Goal: Task Accomplishment & Management: Manage account settings

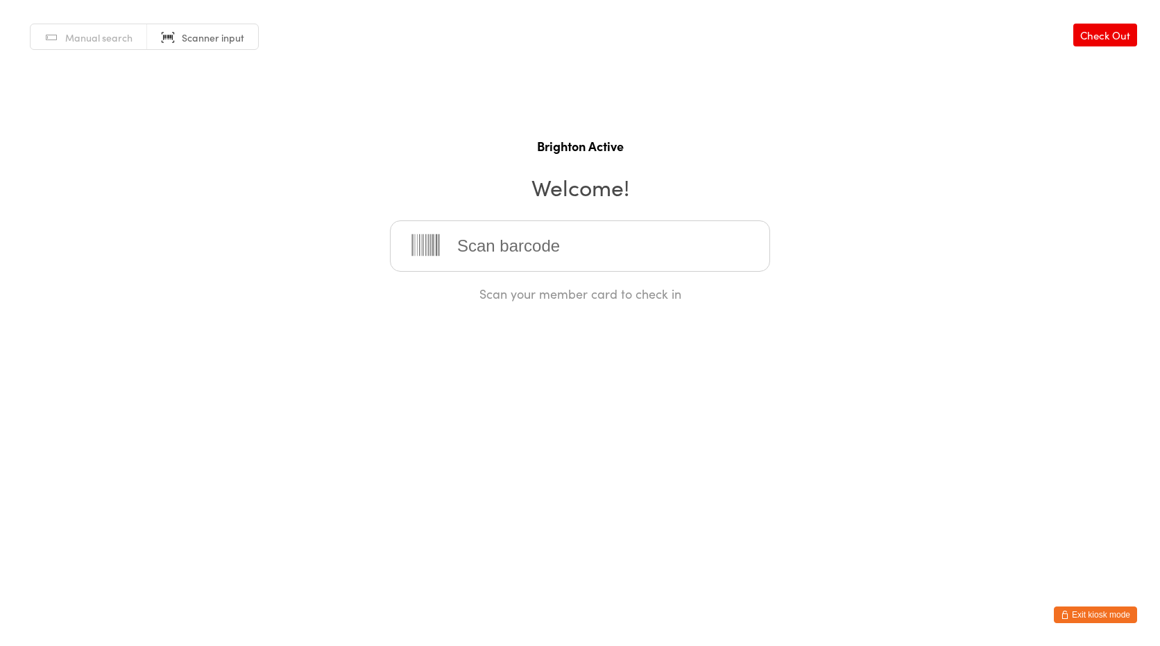
click at [1094, 610] on button "Exit kiosk mode" at bounding box center [1095, 615] width 83 height 17
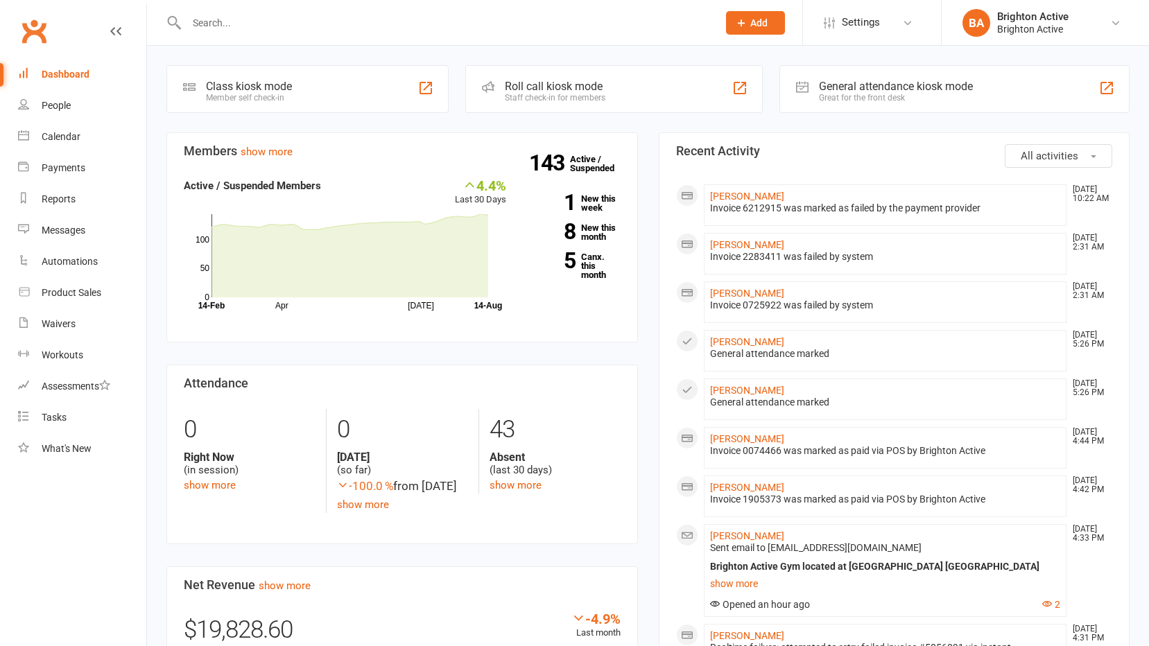
click at [883, 95] on div "Great for the front desk" at bounding box center [896, 98] width 154 height 10
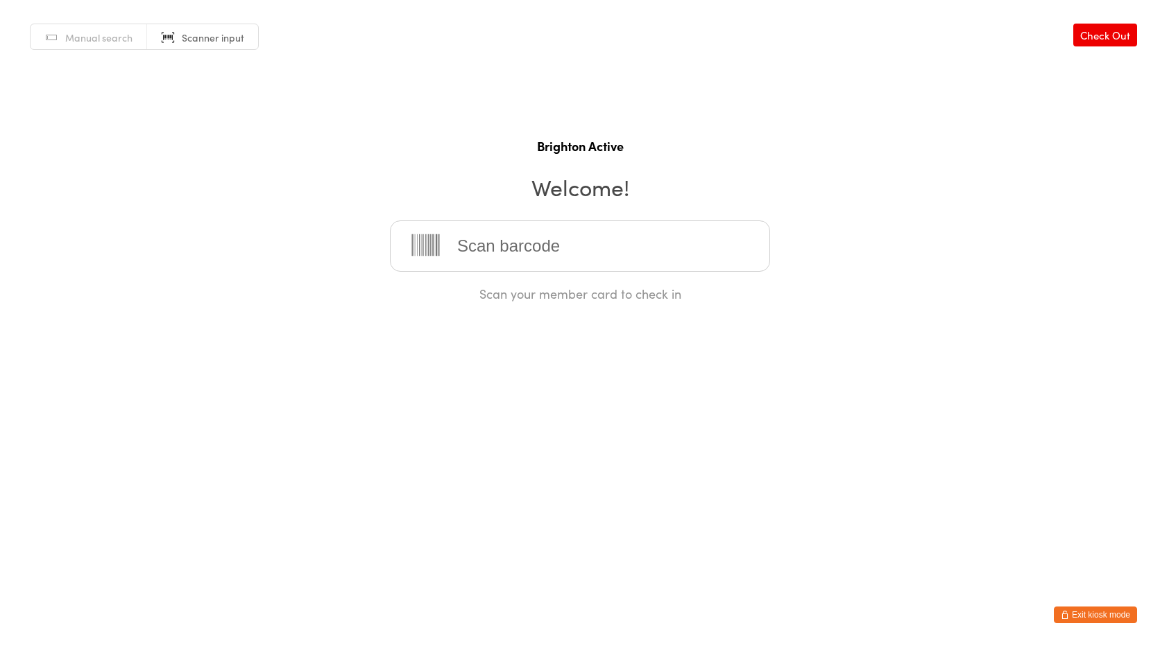
click at [1081, 613] on button "Exit kiosk mode" at bounding box center [1095, 615] width 83 height 17
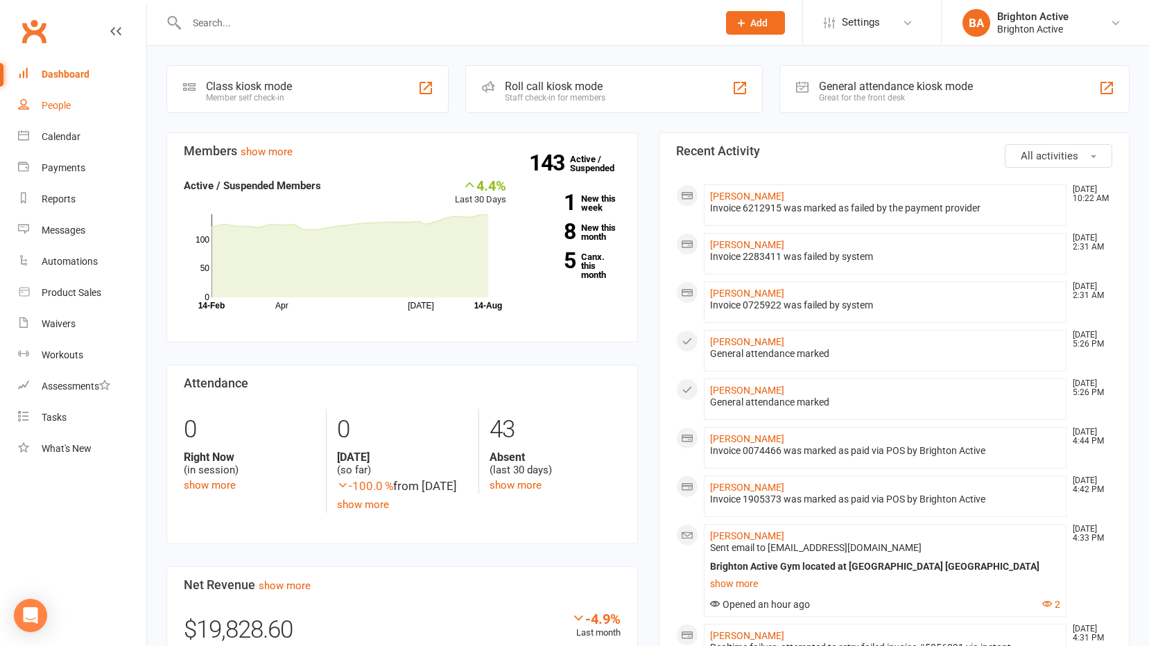
click at [31, 101] on link "People" at bounding box center [82, 105] width 128 height 31
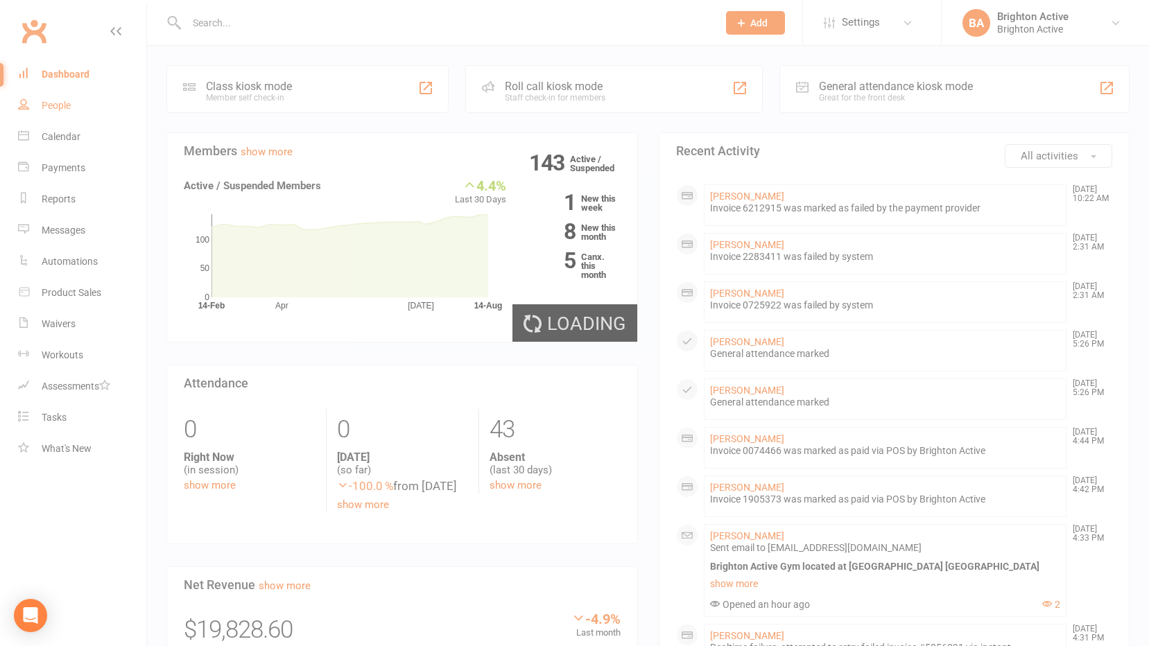
select select "100"
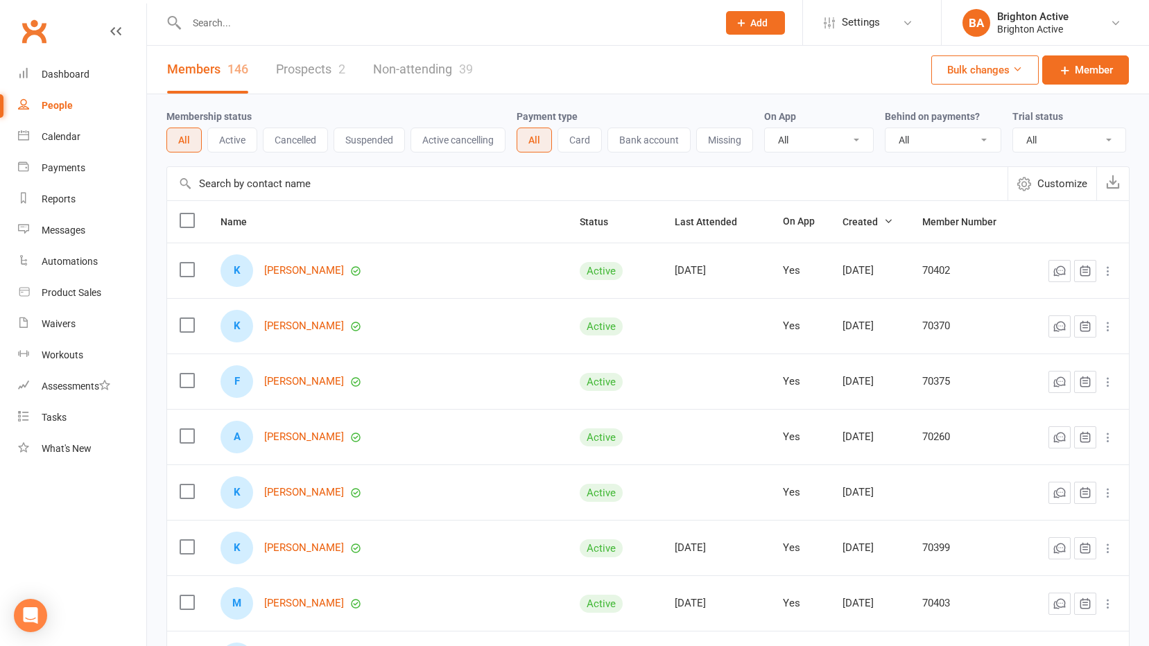
click at [945, 144] on select "All No Yes" at bounding box center [943, 140] width 115 height 24
select select "true"
click at [887, 129] on select "All No Yes" at bounding box center [943, 140] width 115 height 24
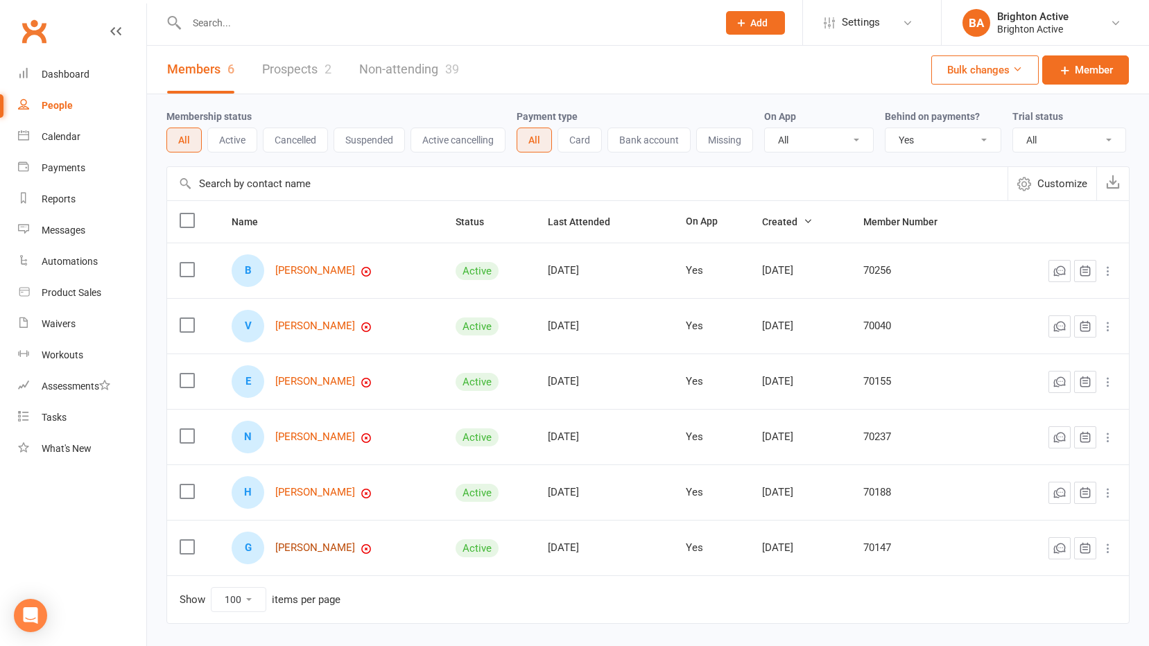
click at [320, 554] on link "Godfrey Vella" at bounding box center [315, 548] width 80 height 12
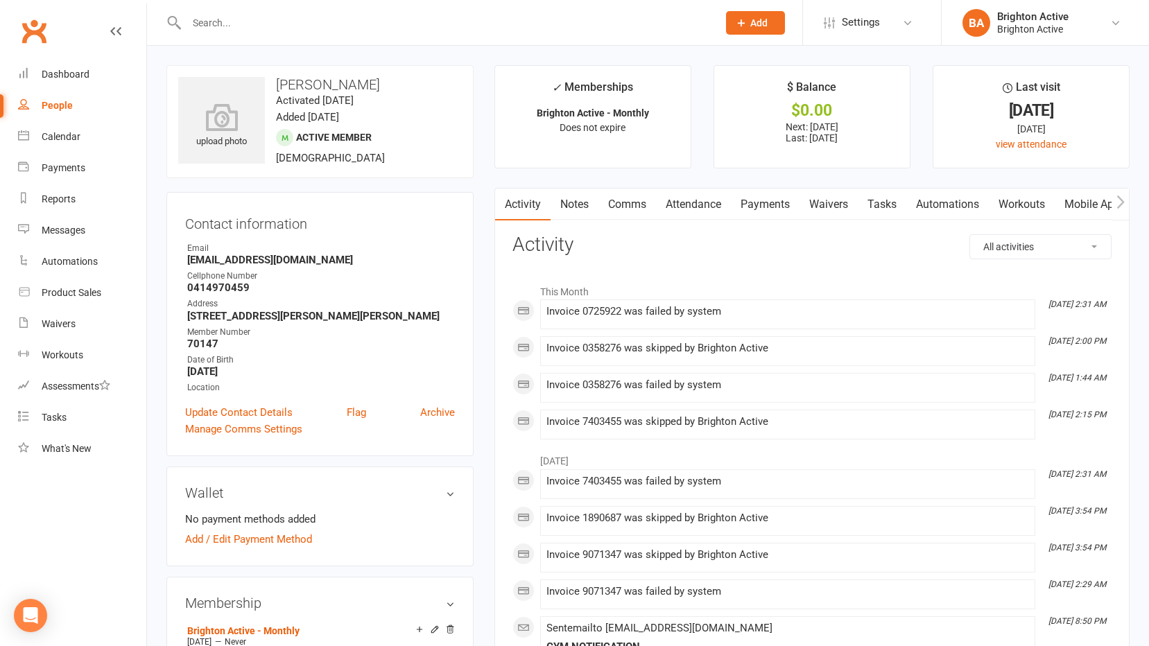
click at [776, 207] on link "Payments" at bounding box center [765, 205] width 69 height 32
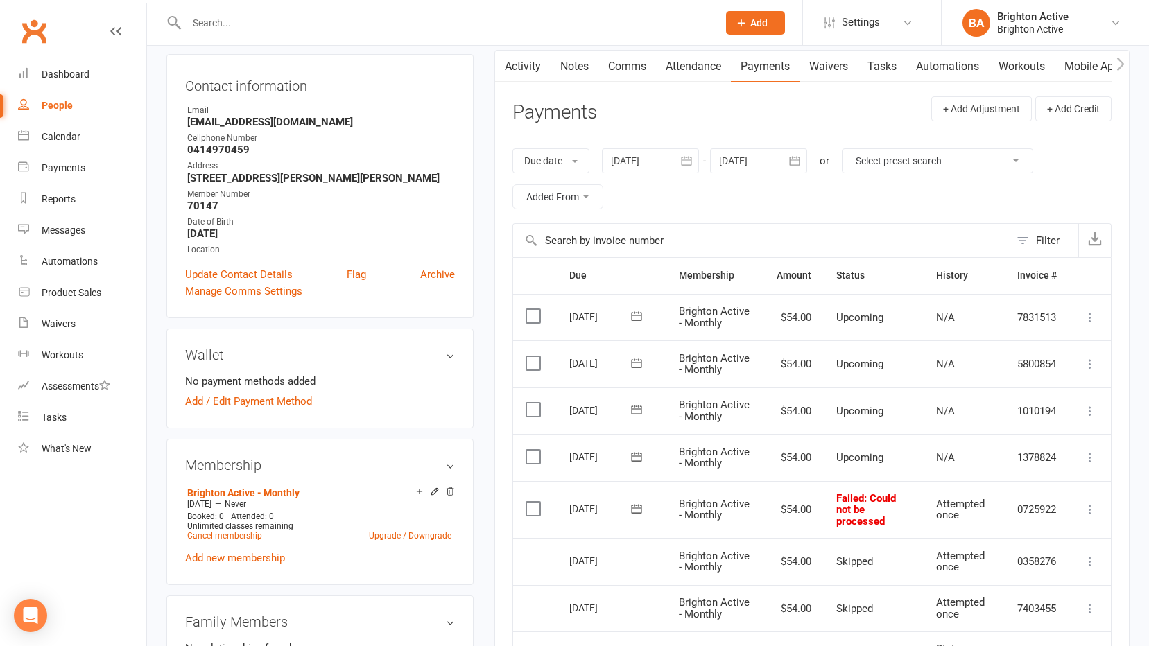
scroll to position [139, 0]
click at [1085, 513] on icon at bounding box center [1090, 509] width 14 height 14
click at [1051, 613] on link "Skip" at bounding box center [1029, 619] width 137 height 28
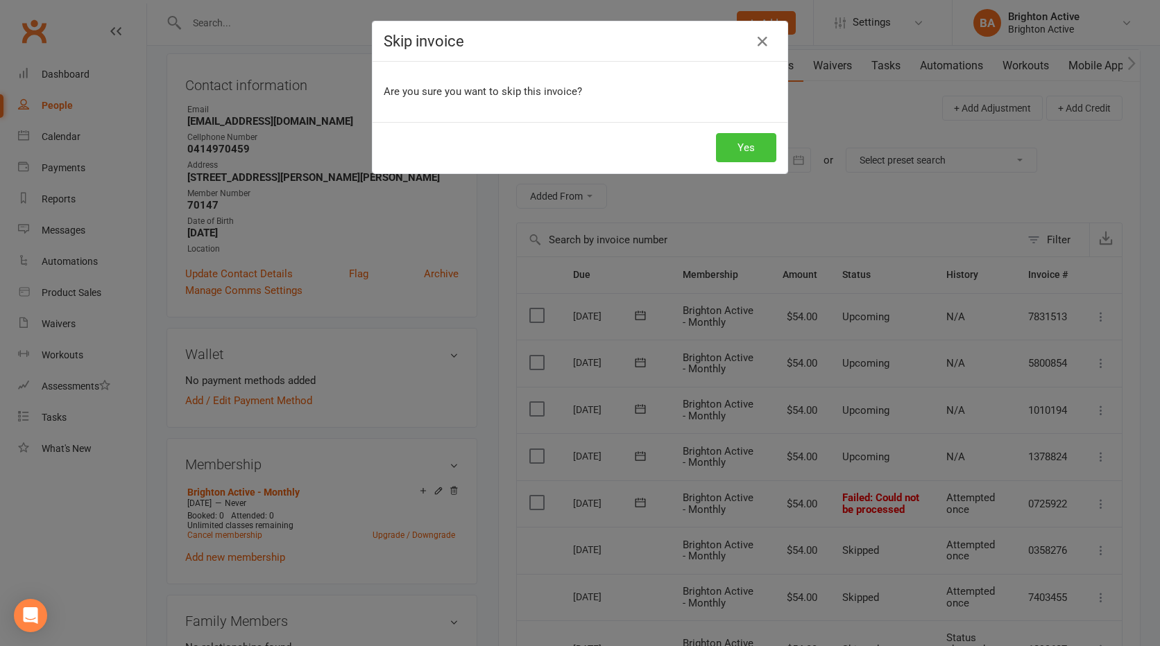
click at [747, 148] on button "Yes" at bounding box center [746, 147] width 60 height 29
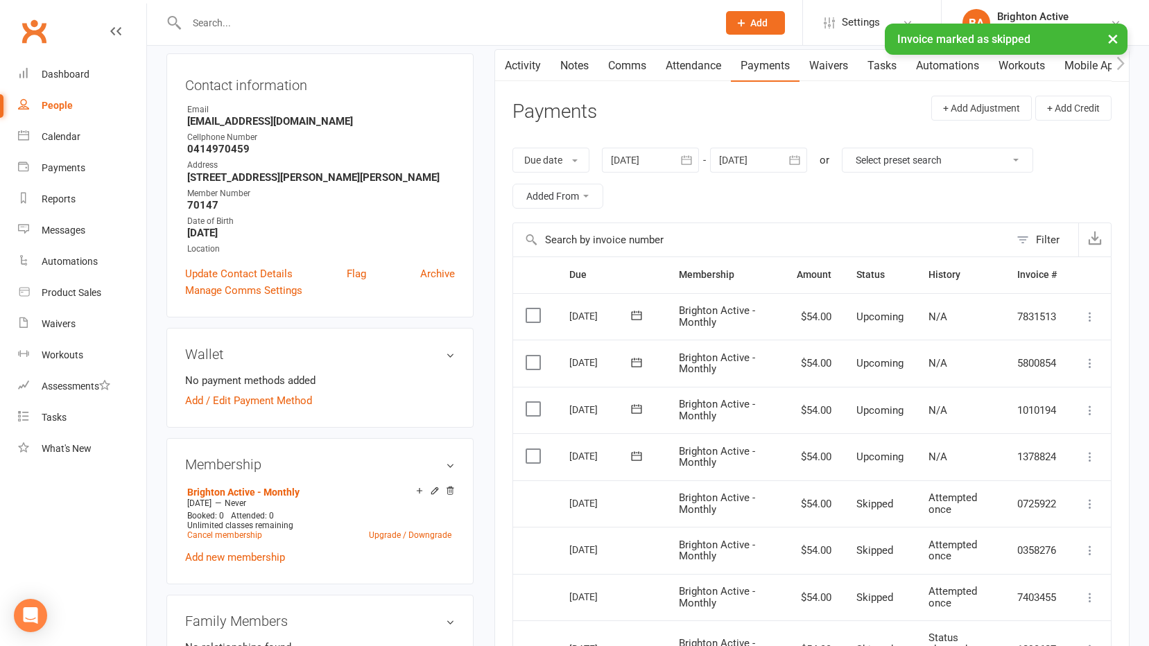
click at [62, 107] on div "People" at bounding box center [57, 105] width 31 height 11
select select "true"
select select "100"
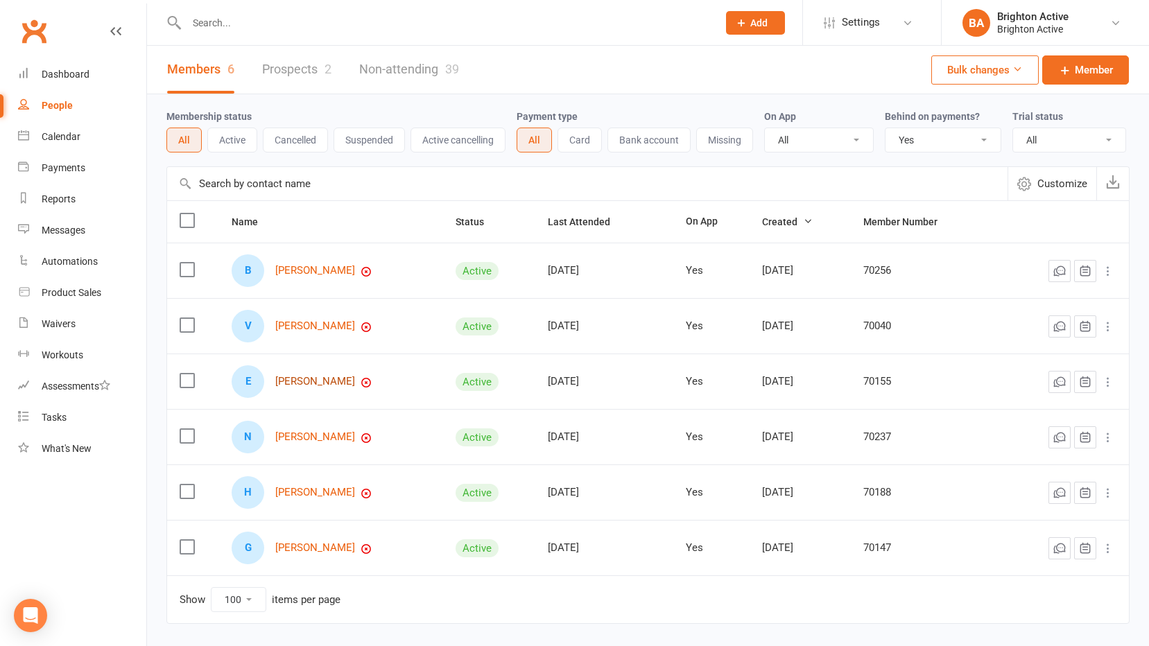
click at [324, 381] on link "Elizabeth Brain" at bounding box center [315, 382] width 80 height 12
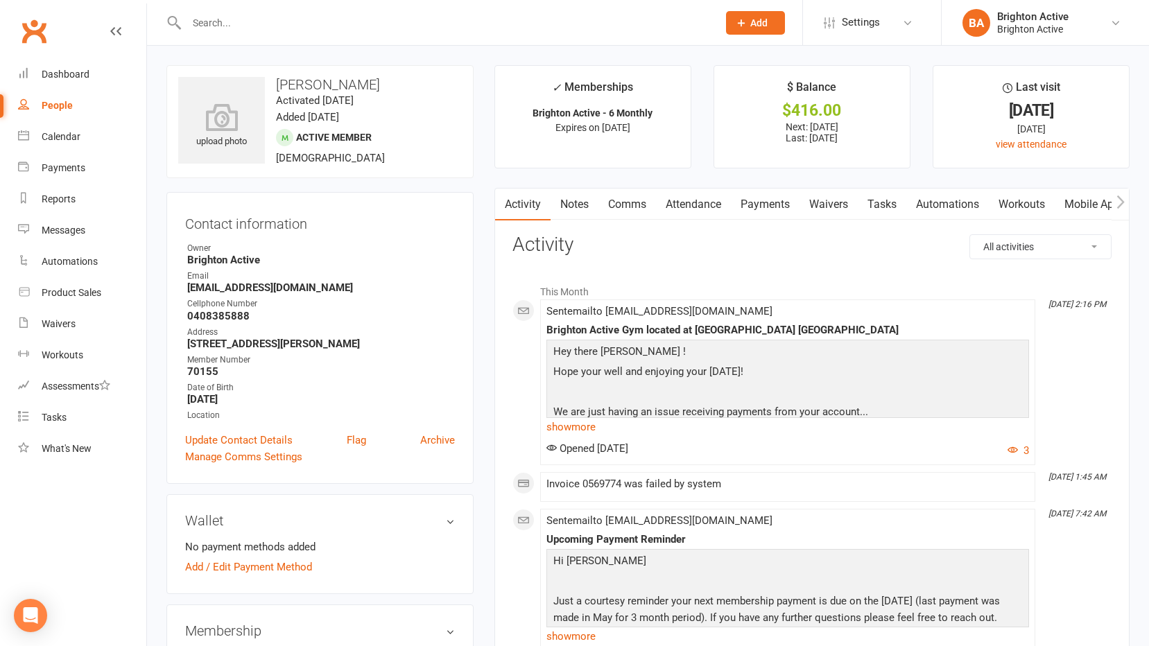
click at [764, 209] on link "Payments" at bounding box center [765, 205] width 69 height 32
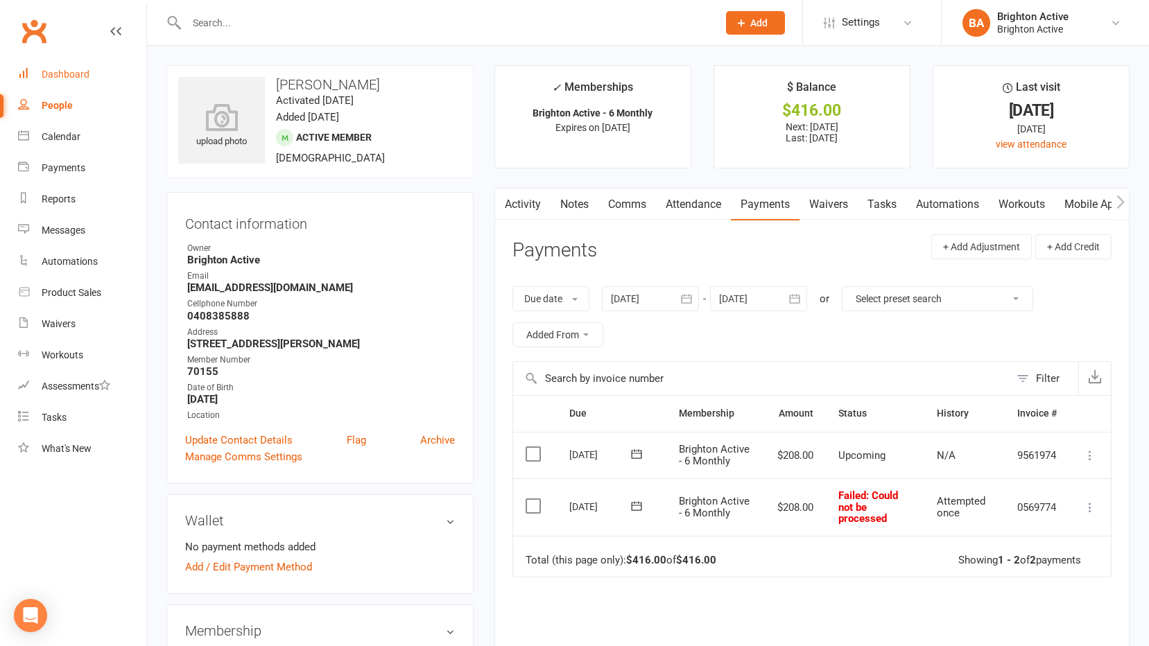
click at [83, 83] on link "Dashboard" at bounding box center [82, 74] width 128 height 31
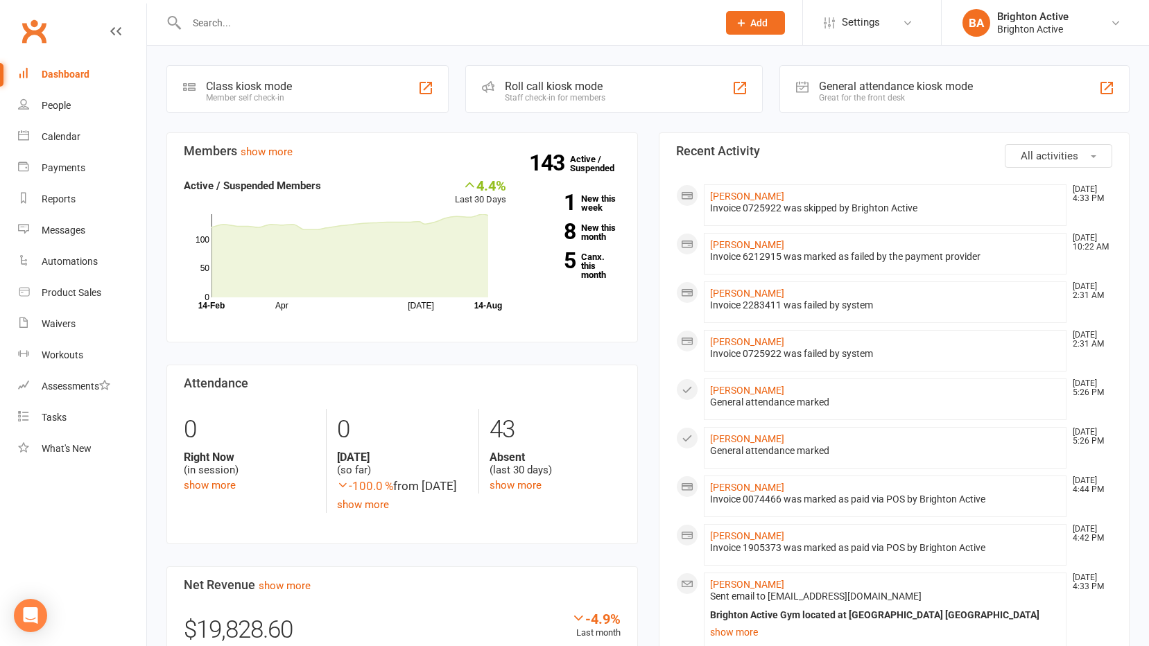
click at [894, 83] on div "General attendance kiosk mode" at bounding box center [896, 86] width 154 height 13
